Goal: Check status: Check status

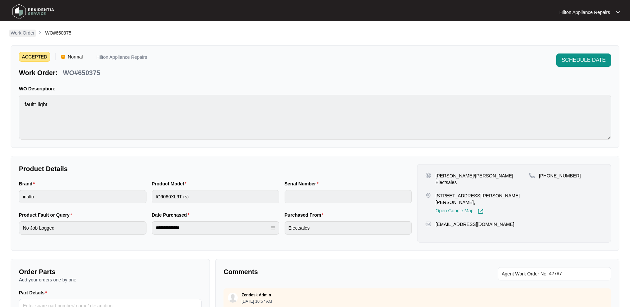
click at [18, 32] on p "Work Order" at bounding box center [23, 33] width 24 height 7
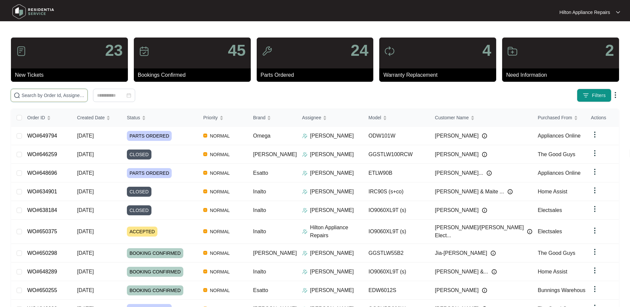
click at [28, 95] on input "text" at bounding box center [53, 95] width 63 height 7
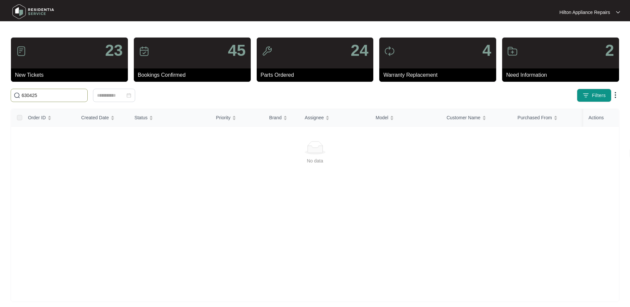
click at [17, 96] on img at bounding box center [17, 95] width 7 height 7
click at [21, 94] on span "630425" at bounding box center [49, 95] width 77 height 13
click at [24, 95] on input "630425" at bounding box center [53, 95] width 63 height 7
click at [70, 96] on input "WO#630425" at bounding box center [53, 95] width 63 height 7
drag, startPoint x: 59, startPoint y: 98, endPoint x: 9, endPoint y: 96, distance: 50.9
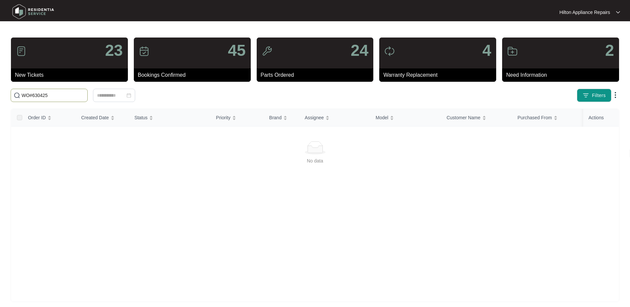
click at [9, 96] on div "WO#630425" at bounding box center [141, 95] width 266 height 13
click at [32, 97] on input "WO#630425" at bounding box center [53, 95] width 63 height 7
click at [55, 93] on input "630425" at bounding box center [53, 95] width 63 height 7
type input "630425"
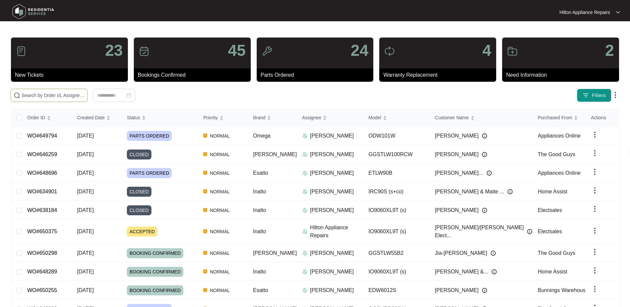
click at [32, 95] on input "text" at bounding box center [53, 95] width 63 height 7
paste input "WO#630425"
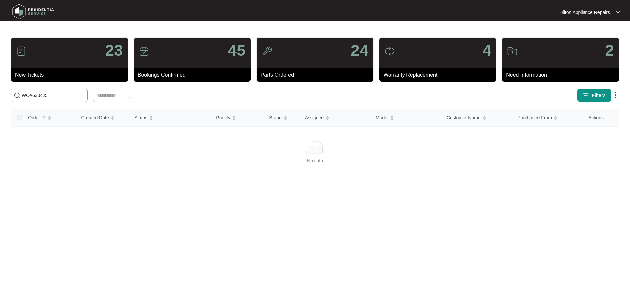
click at [33, 95] on input "WO#630425" at bounding box center [53, 95] width 63 height 7
type input "630425"
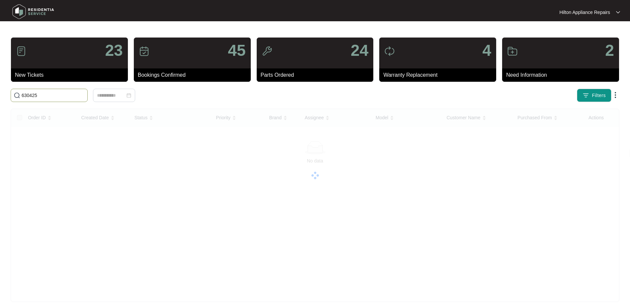
drag, startPoint x: 42, startPoint y: 98, endPoint x: -4, endPoint y: 94, distance: 46.4
click at [0, 94] on html "Hilton Appliance Repairs Hilton App... 23 New Tickets 45 Bookings Confirmed 24 …" at bounding box center [315, 156] width 630 height 313
